Goal: Information Seeking & Learning: Learn about a topic

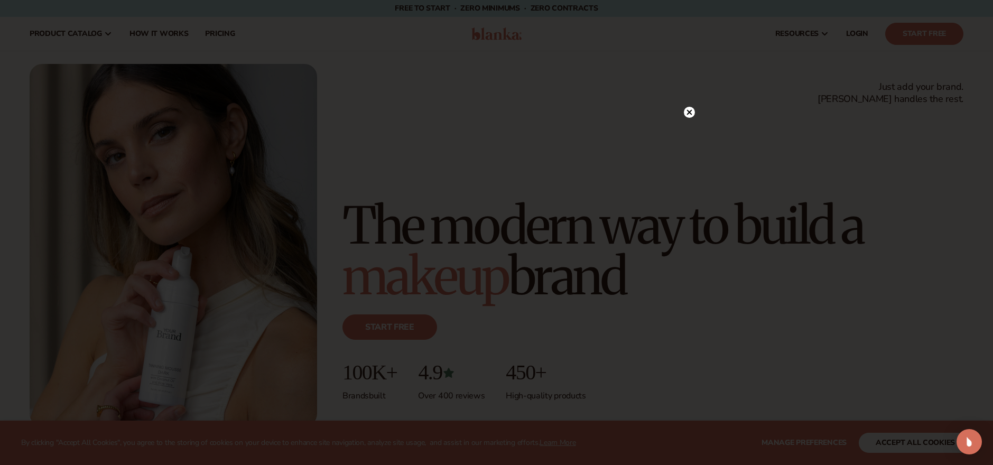
click at [687, 108] on circle at bounding box center [689, 112] width 11 height 11
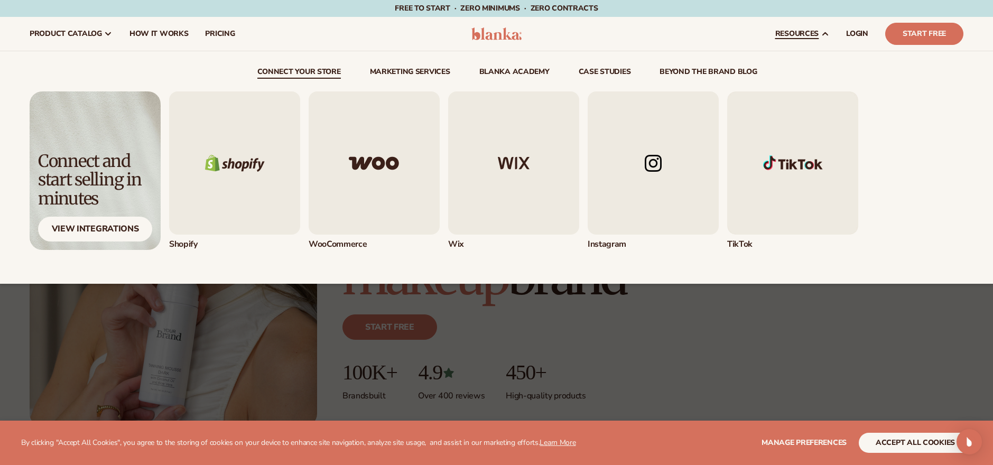
click at [230, 199] on img "1 / 5" at bounding box center [234, 162] width 131 height 143
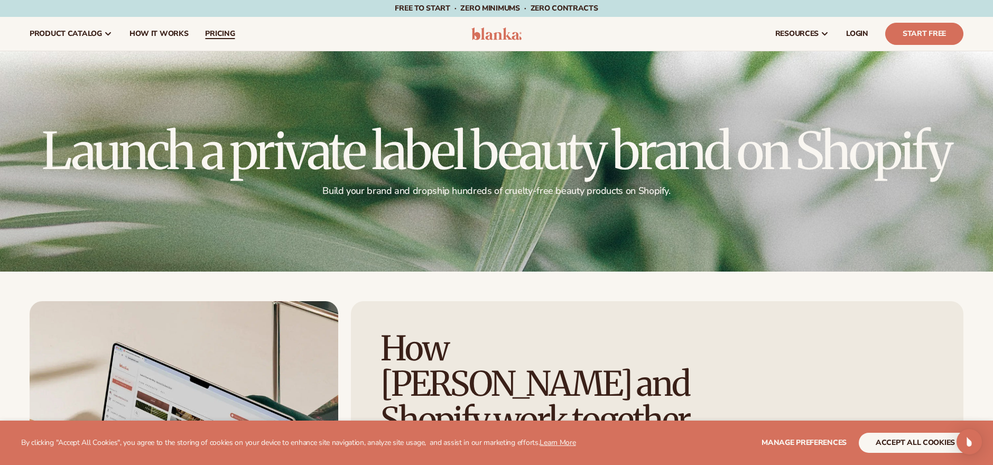
click at [211, 32] on span "pricing" at bounding box center [220, 34] width 30 height 8
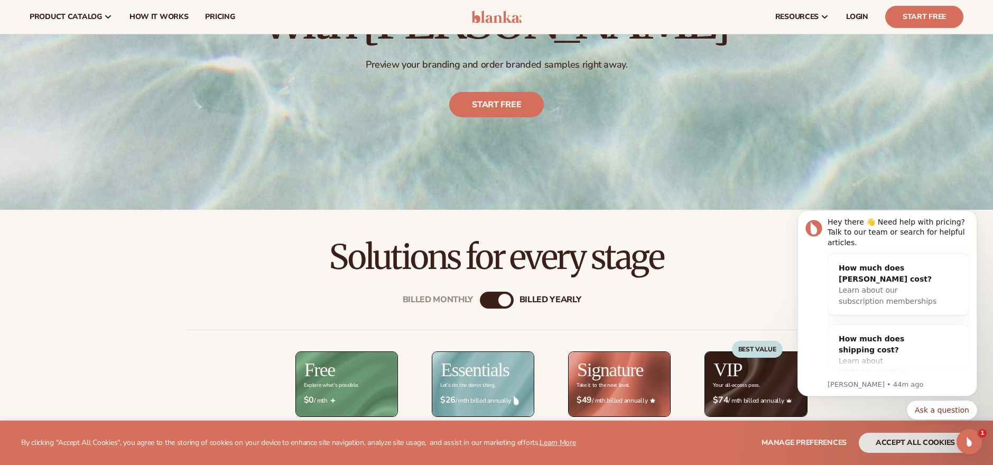
scroll to position [279, 0]
